Goal: Task Accomplishment & Management: Complete application form

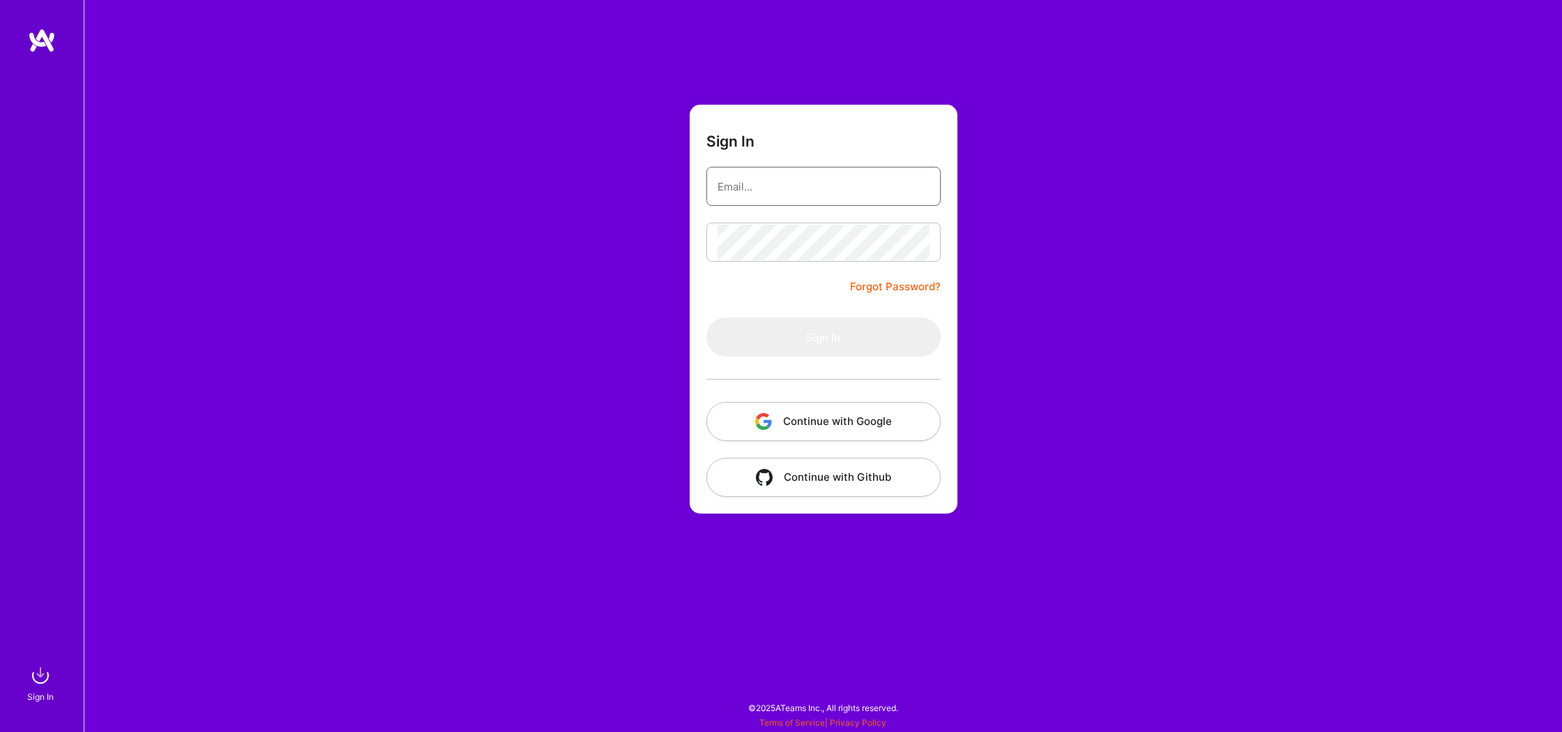
click at [794, 190] on input "email" at bounding box center [824, 187] width 212 height 36
click at [822, 420] on button "Continue with Google" at bounding box center [823, 421] width 234 height 39
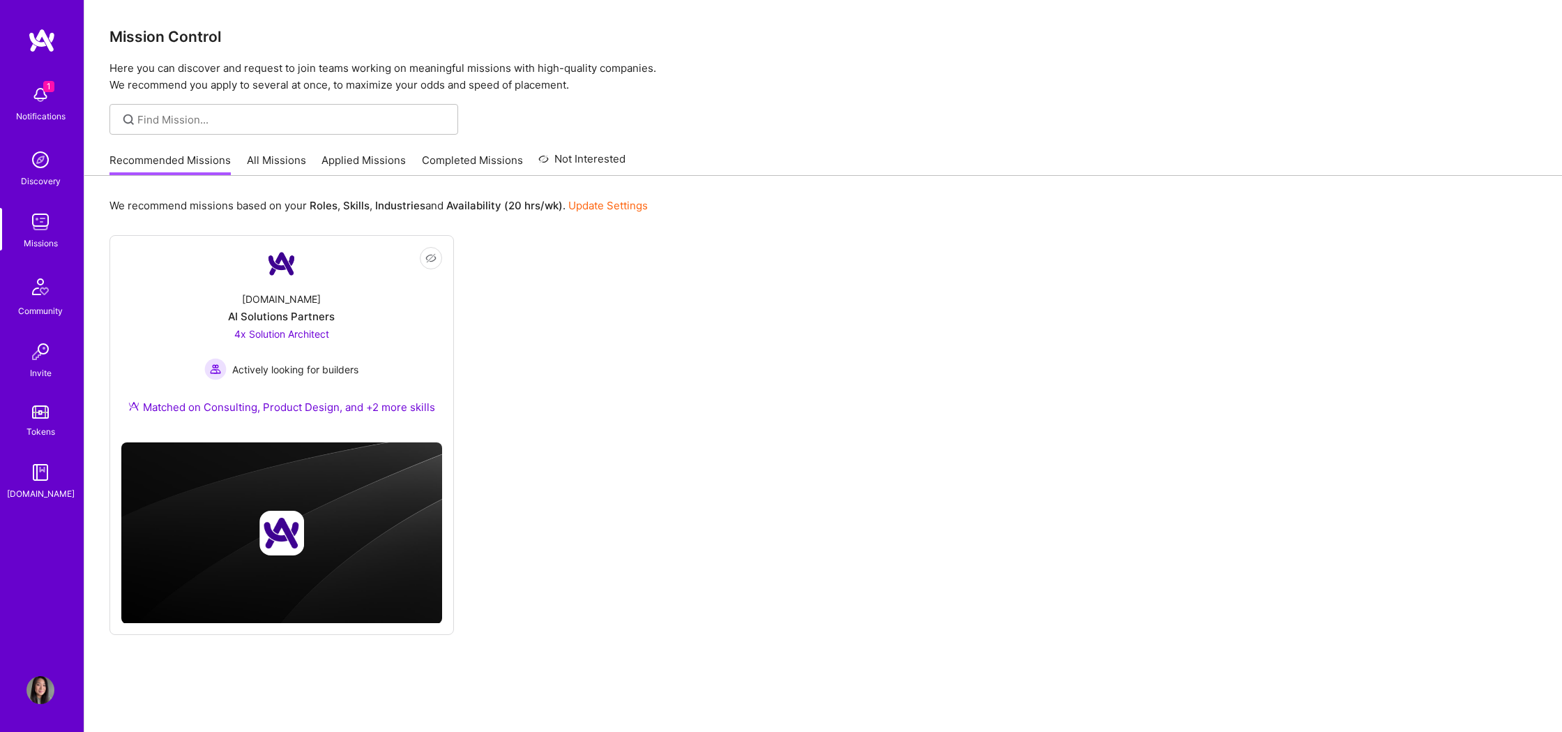
click at [275, 160] on link "All Missions" at bounding box center [276, 164] width 59 height 23
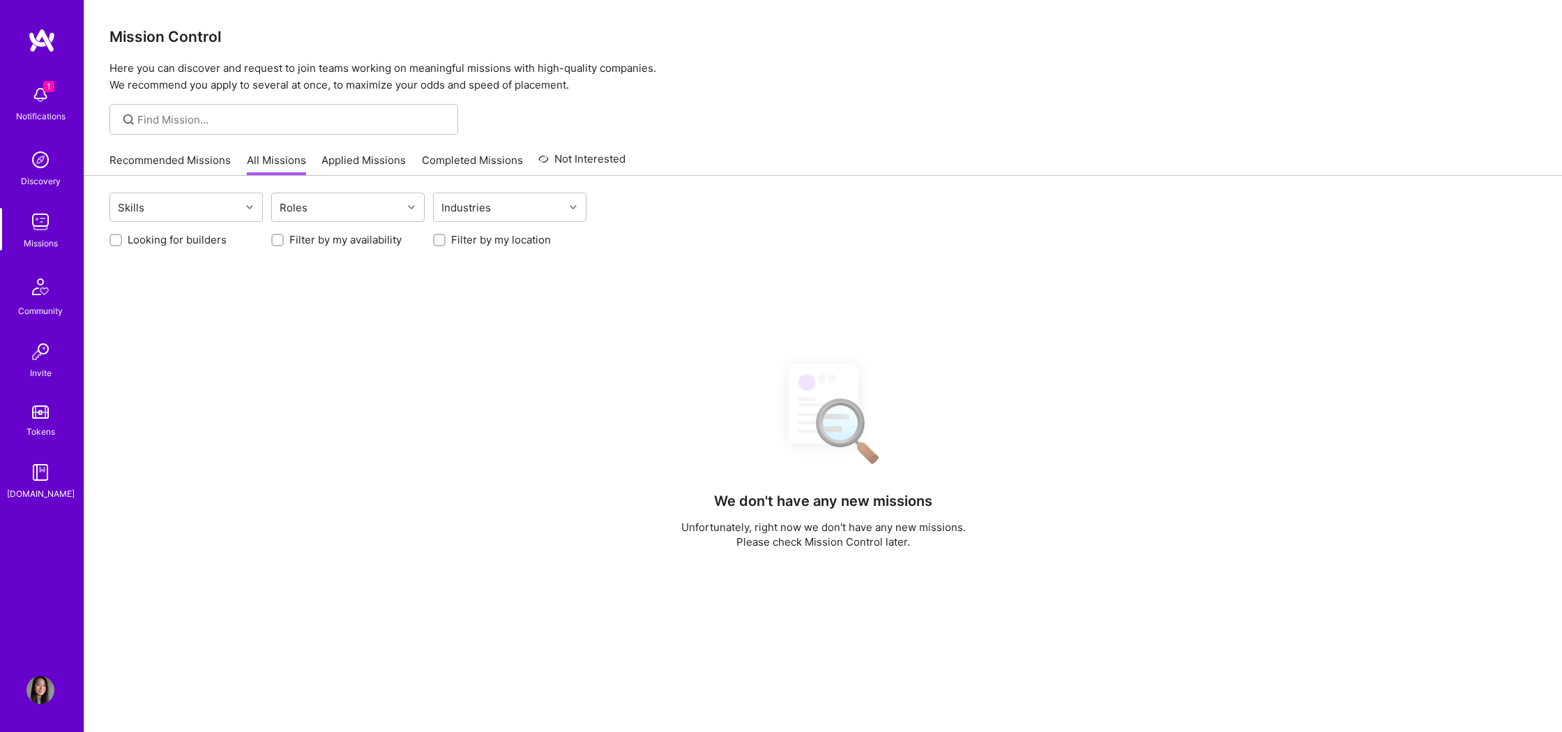
click at [194, 158] on link "Recommended Missions" at bounding box center [169, 164] width 121 height 23
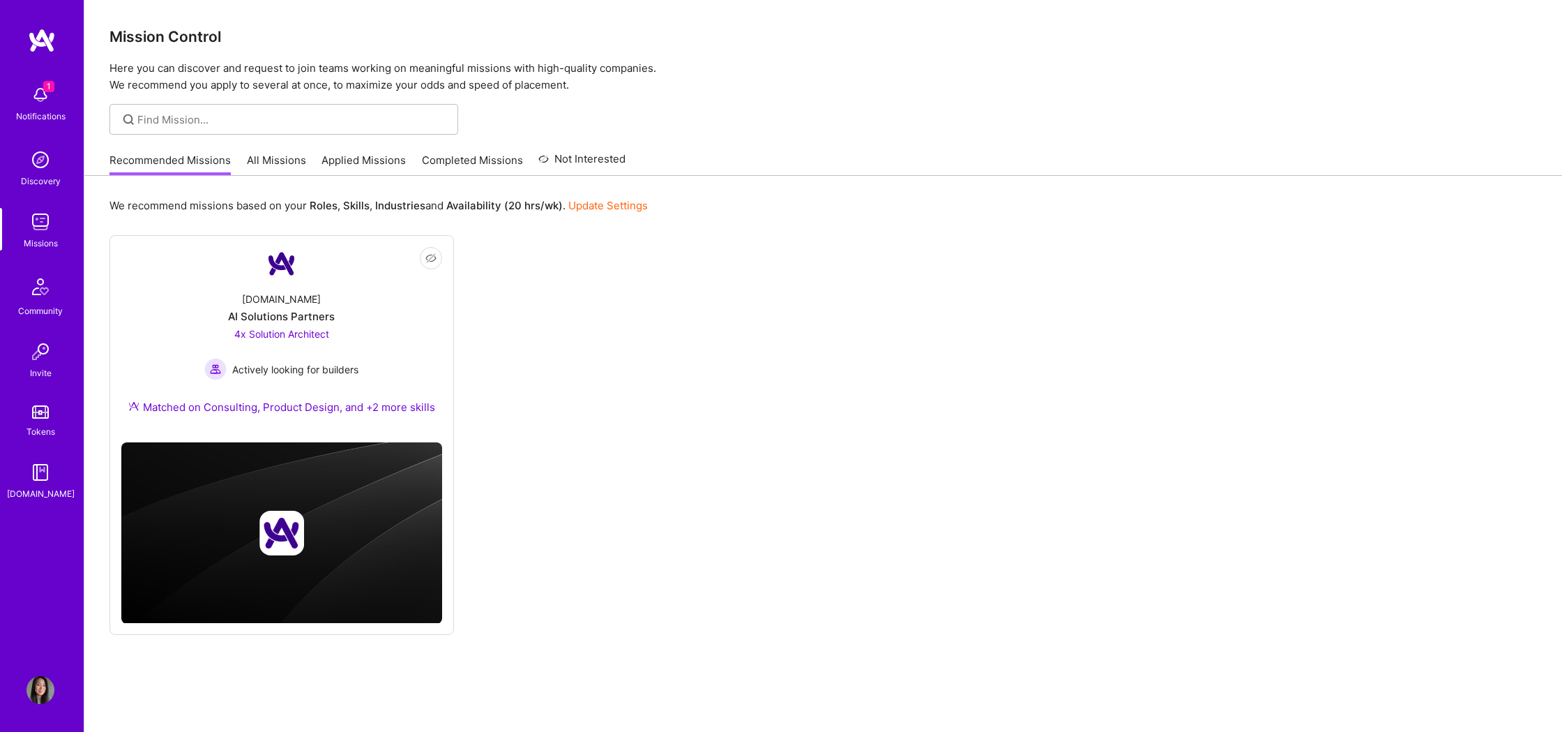
click at [257, 160] on link "All Missions" at bounding box center [276, 164] width 59 height 23
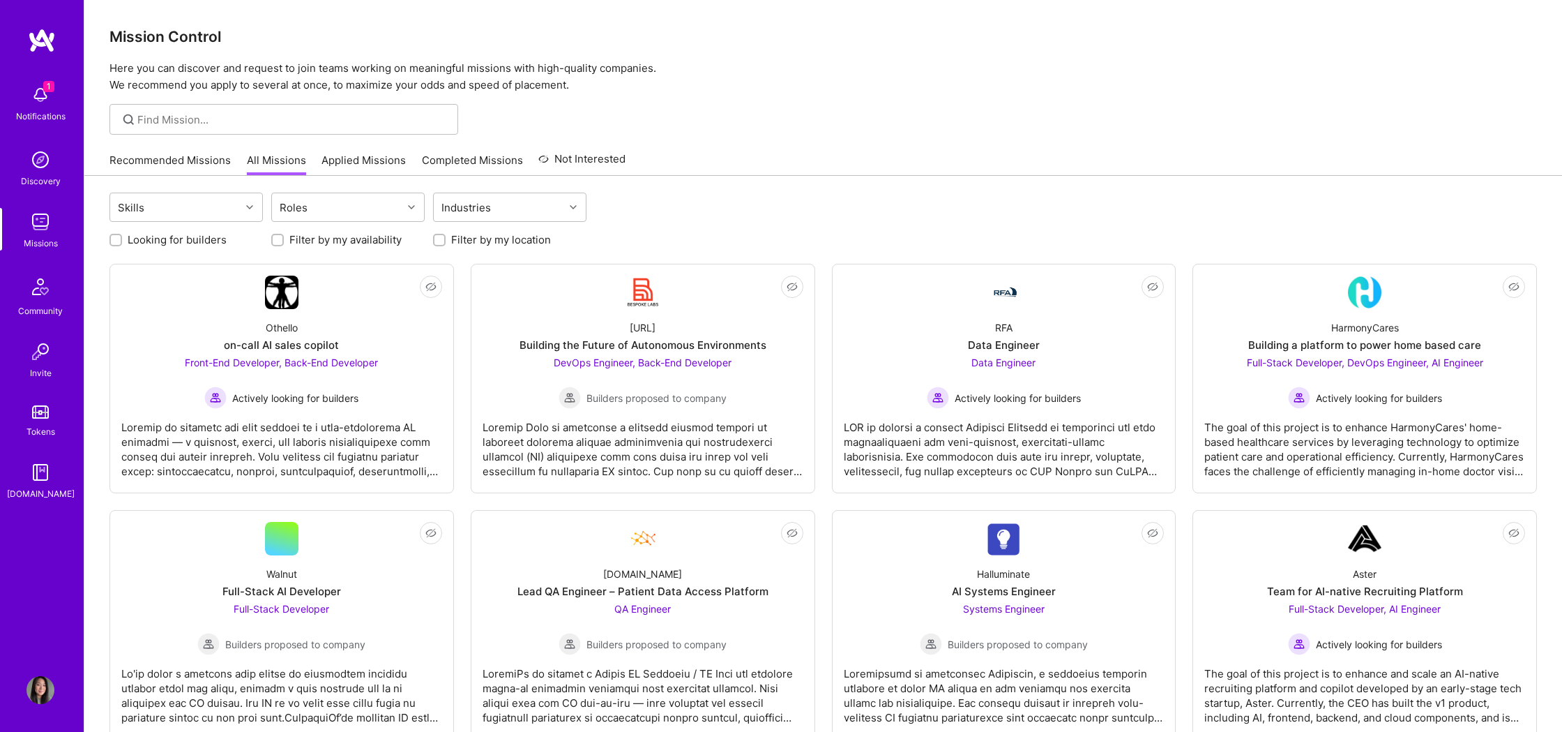
click at [217, 158] on link "Recommended Missions" at bounding box center [169, 164] width 121 height 23
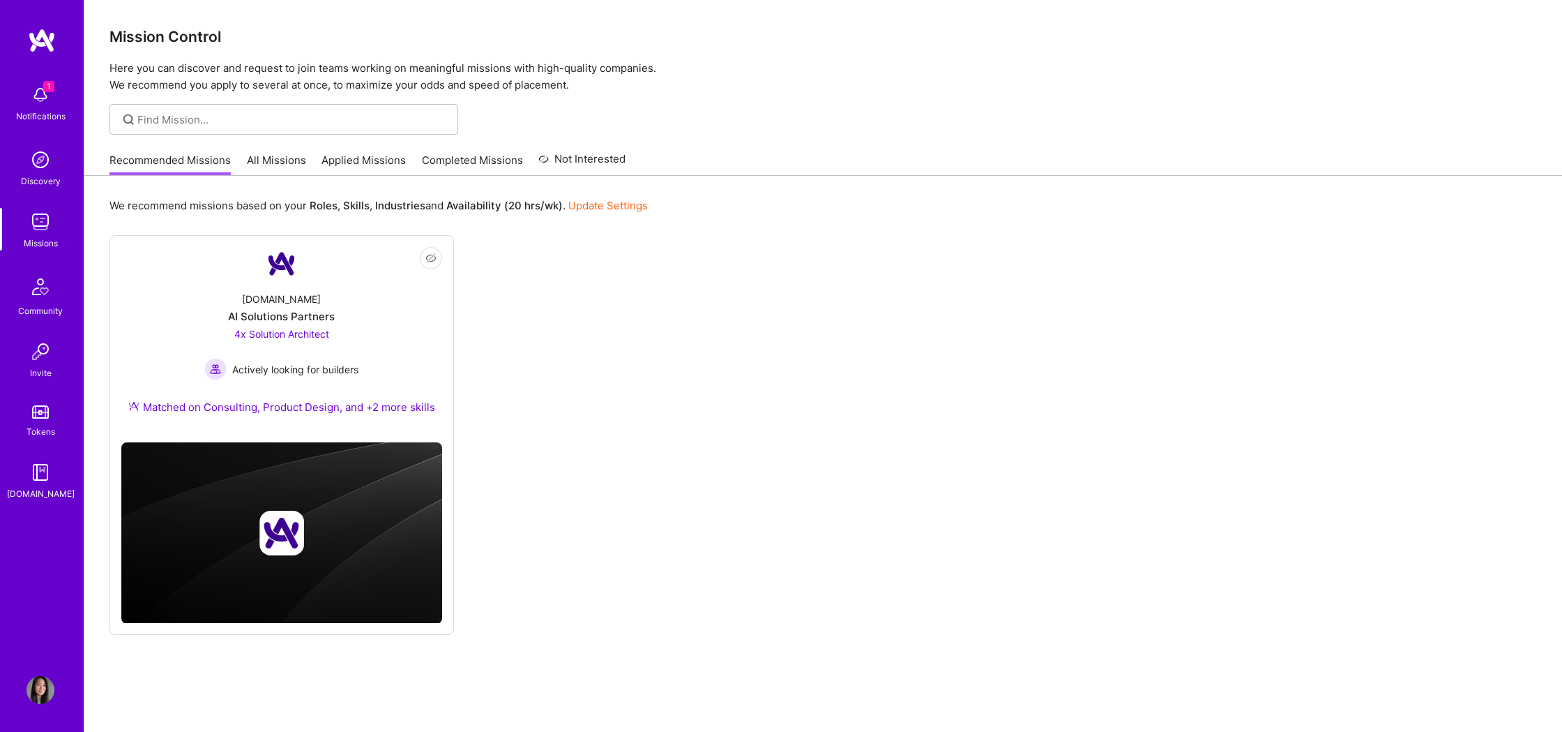
click at [37, 92] on img at bounding box center [41, 95] width 28 height 28
